Goal: Information Seeking & Learning: Find specific fact

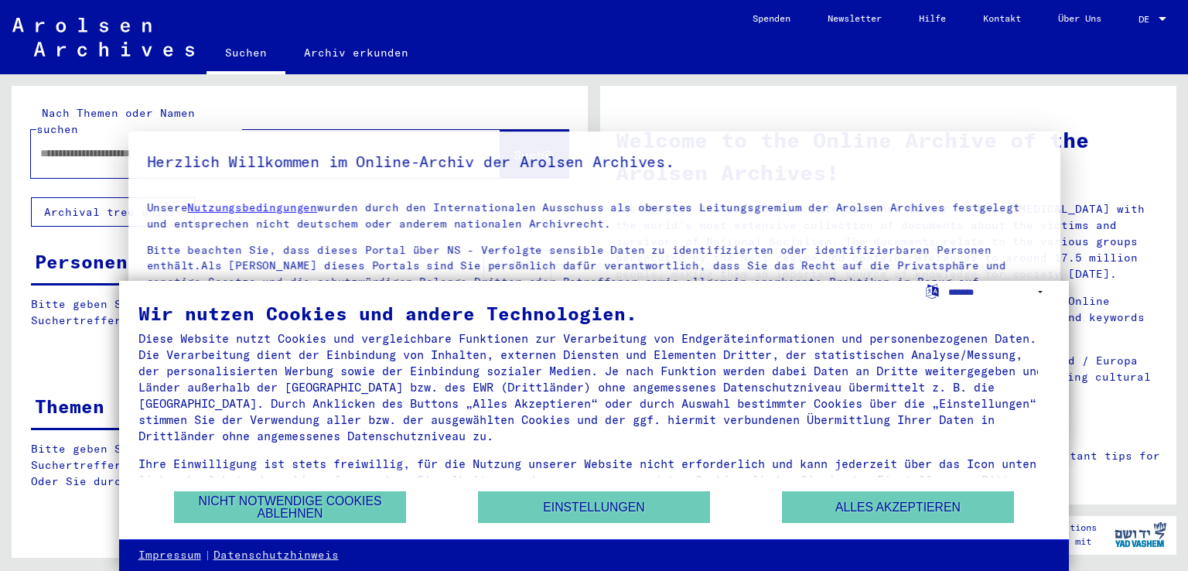
type input "**********"
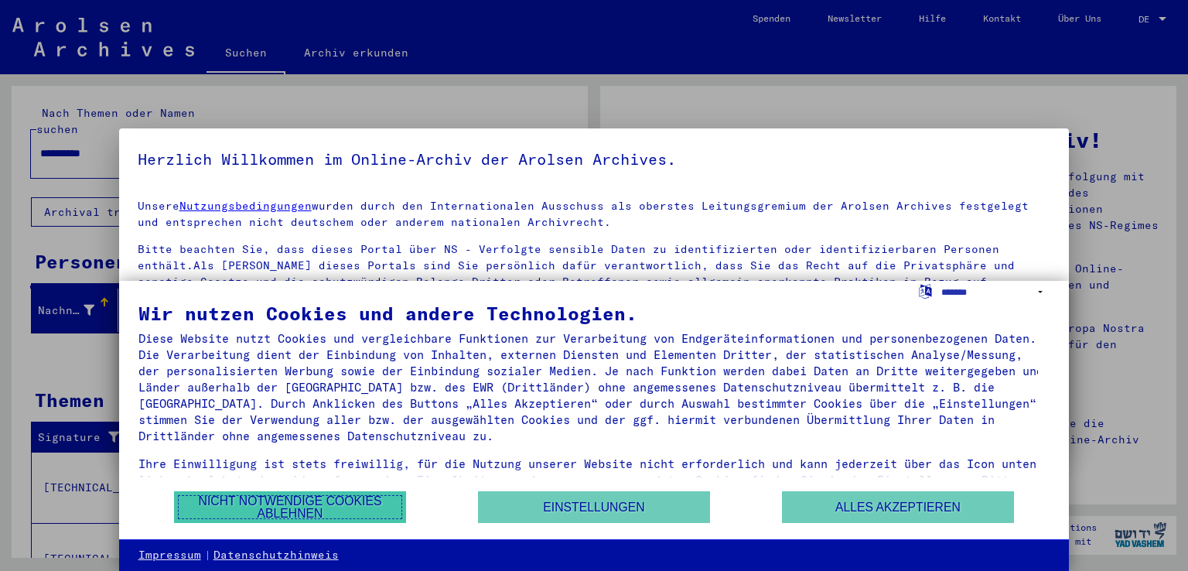
click at [363, 498] on button "Nicht notwendige Cookies ablehnen" at bounding box center [290, 507] width 232 height 32
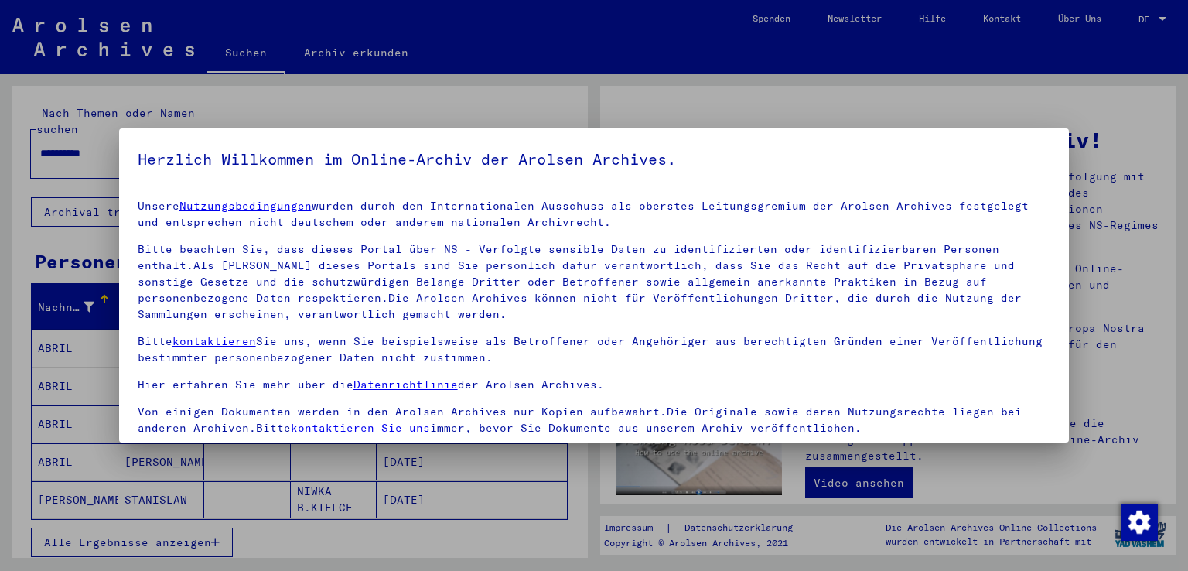
scroll to position [134, 0]
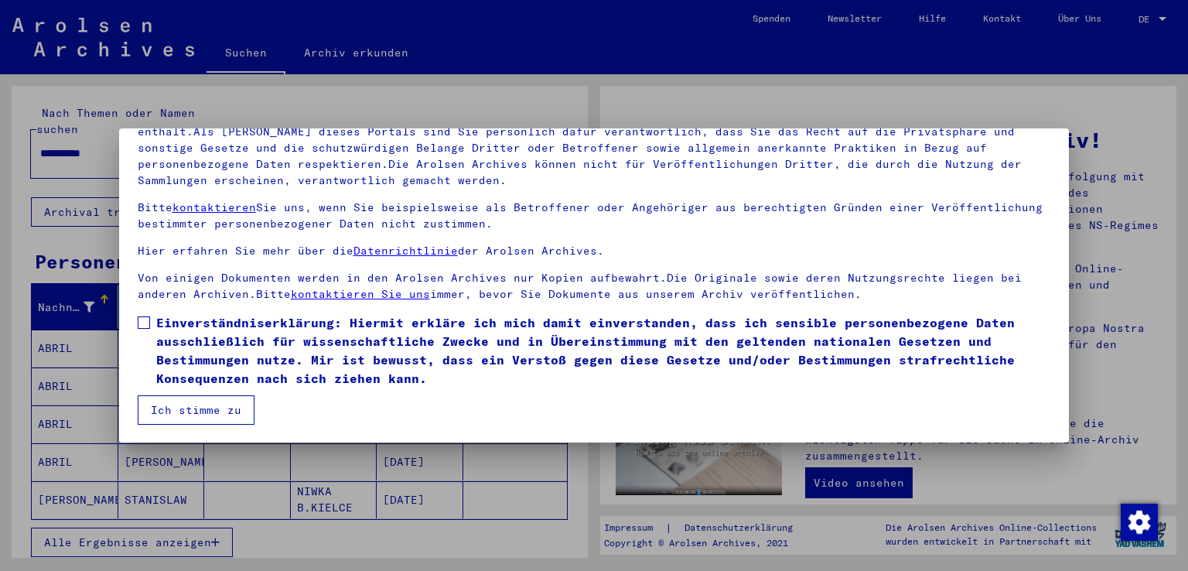
click at [254, 384] on span "Einverständniserklärung: Hiermit erkläre ich mich damit einverstanden, dass ich…" at bounding box center [603, 350] width 895 height 74
click at [195, 410] on button "Ich stimme zu" at bounding box center [196, 409] width 117 height 29
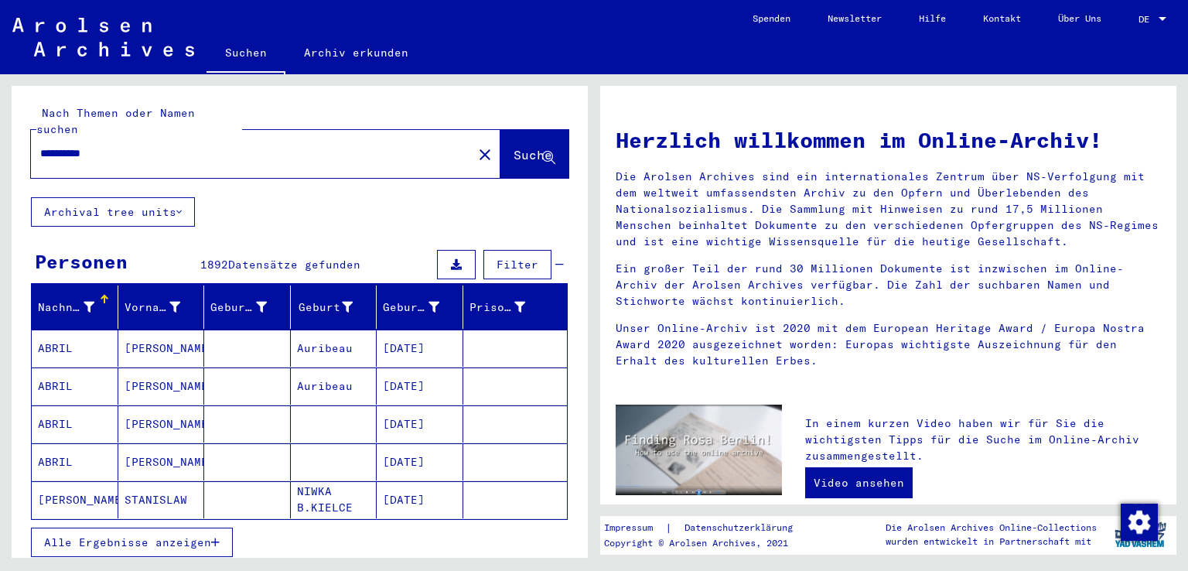
click at [87, 302] on icon at bounding box center [89, 307] width 11 height 11
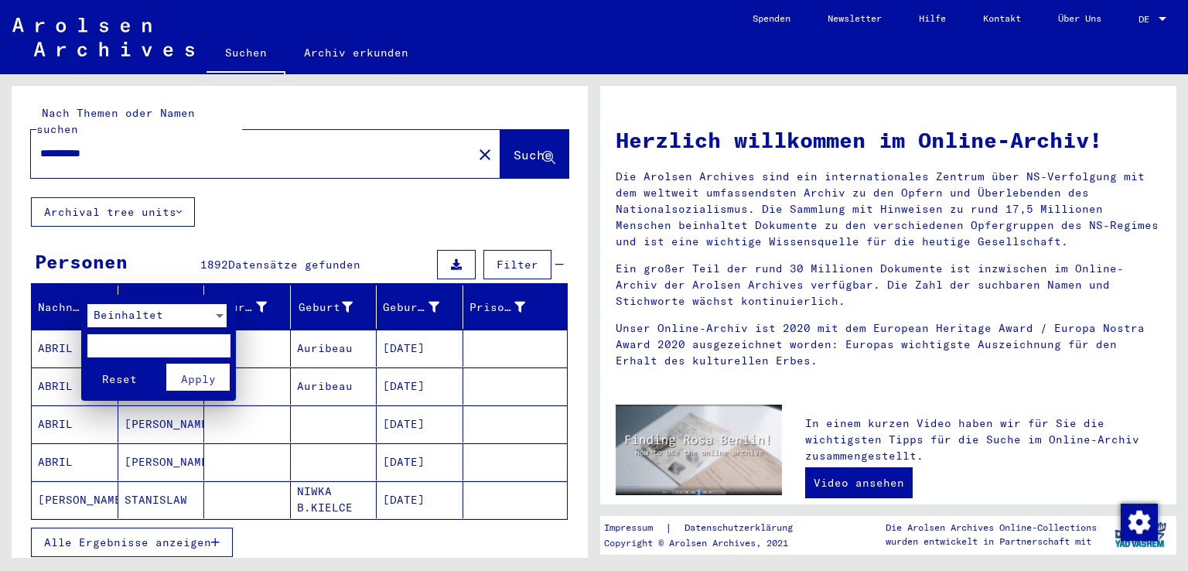
click at [113, 317] on span "Beinhaltet" at bounding box center [129, 315] width 70 height 14
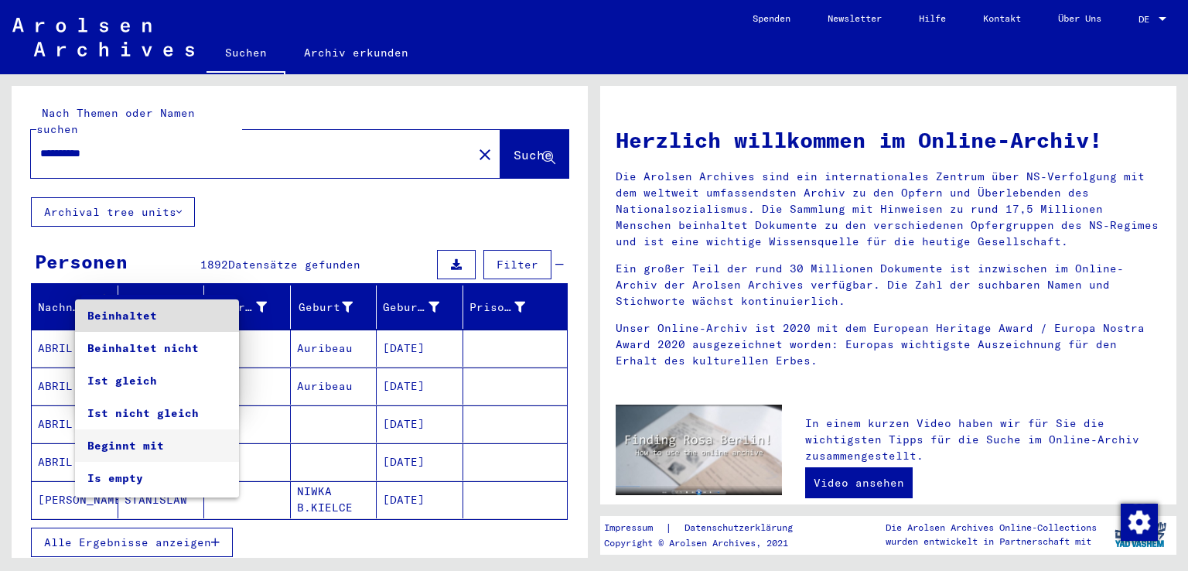
click at [172, 443] on span "Beginnt mit" at bounding box center [156, 445] width 139 height 32
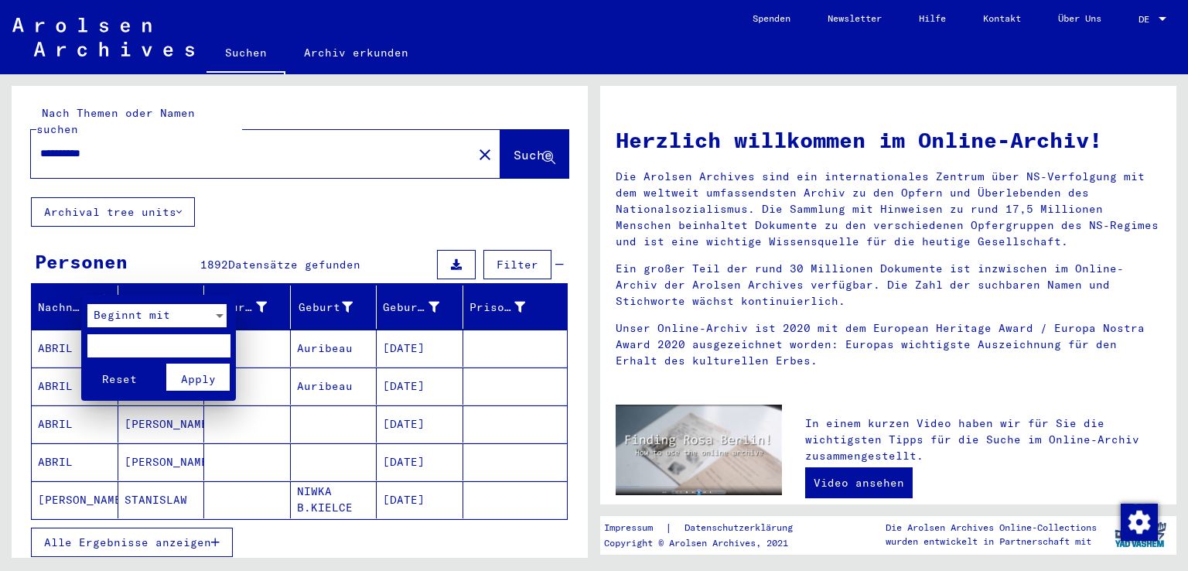
click at [174, 349] on input "text" at bounding box center [158, 345] width 143 height 23
type input "****"
click at [203, 372] on span "Apply" at bounding box center [198, 379] width 35 height 14
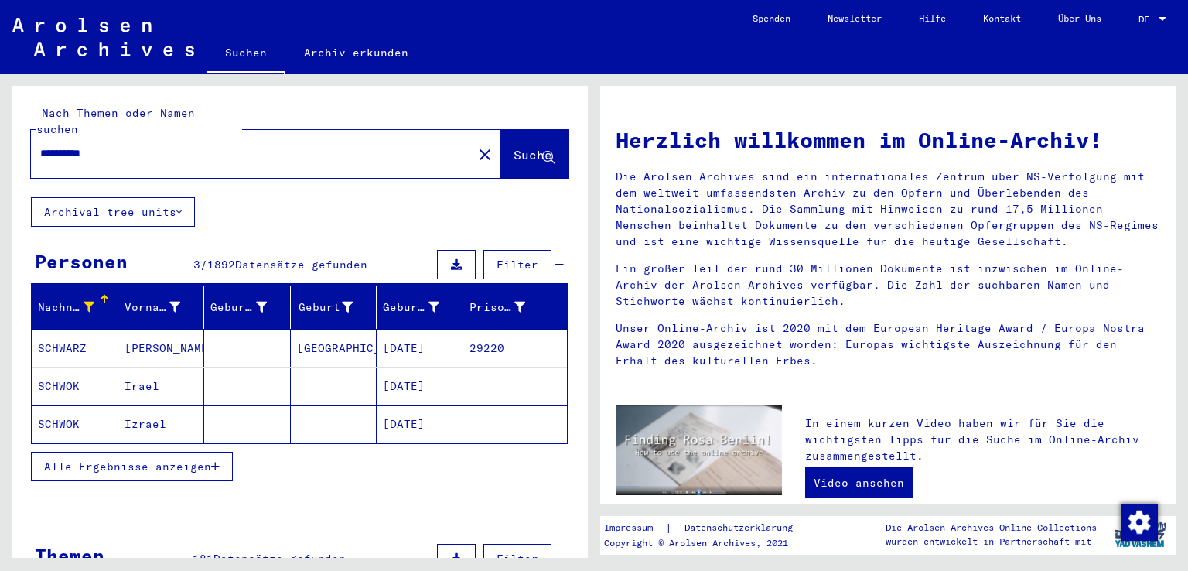
click at [360, 334] on mat-cell "[GEOGRAPHIC_DATA]" at bounding box center [334, 348] width 87 height 37
